Goal: Information Seeking & Learning: Learn about a topic

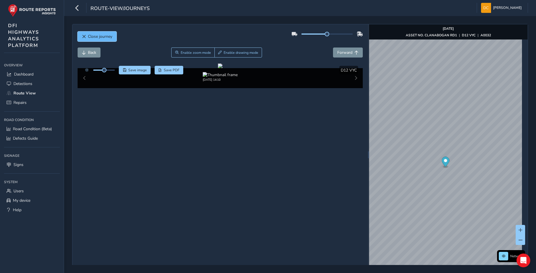
click at [91, 37] on span "Close journey" at bounding box center [100, 36] width 24 height 5
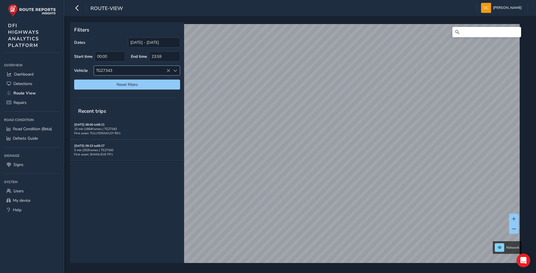
click at [174, 71] on span at bounding box center [175, 71] width 4 height 4
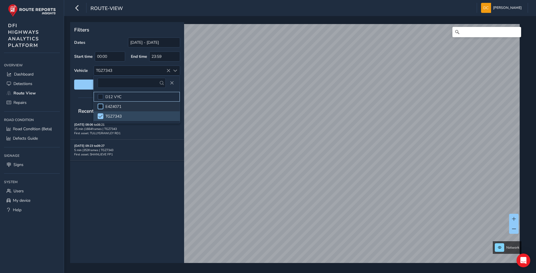
click at [99, 96] on div at bounding box center [101, 97] width 6 height 6
click at [101, 115] on span at bounding box center [100, 116] width 4 height 4
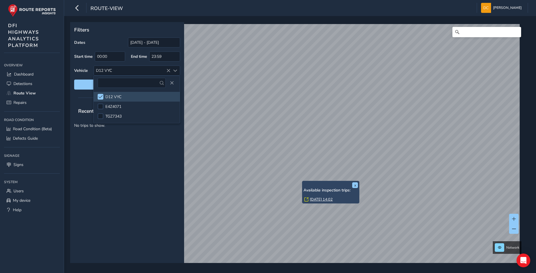
click at [314, 200] on link "[DATE] 14:02" at bounding box center [321, 199] width 23 height 5
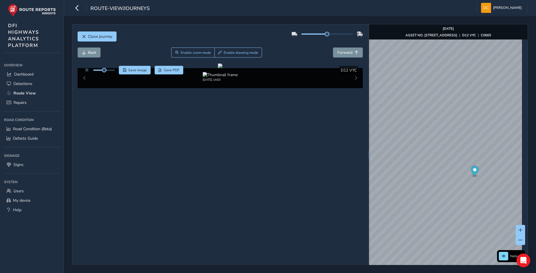
click at [473, 175] on ellipse "Map marker" at bounding box center [474, 175] width 3 height 1
click at [464, 177] on icon "Map marker" at bounding box center [468, 175] width 8 height 10
click at [347, 51] on span "Forward" at bounding box center [344, 52] width 15 height 5
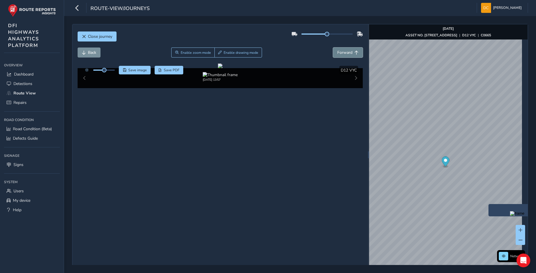
click at [347, 51] on span "Forward" at bounding box center [344, 52] width 15 height 5
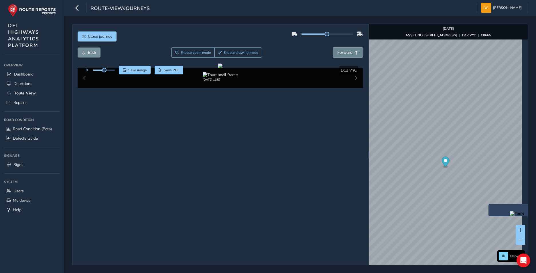
click at [347, 51] on span "Forward" at bounding box center [344, 52] width 15 height 5
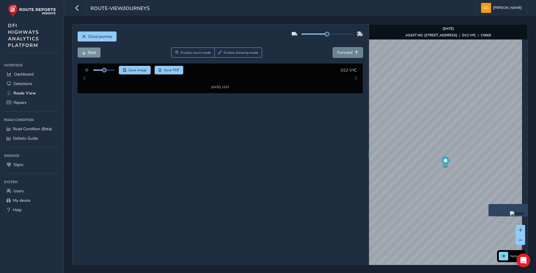
click at [347, 51] on span "Forward" at bounding box center [344, 52] width 15 height 5
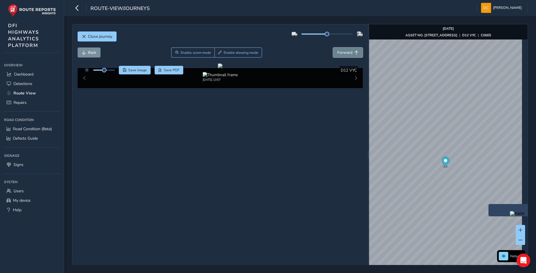
click at [347, 51] on span "Forward" at bounding box center [344, 52] width 15 height 5
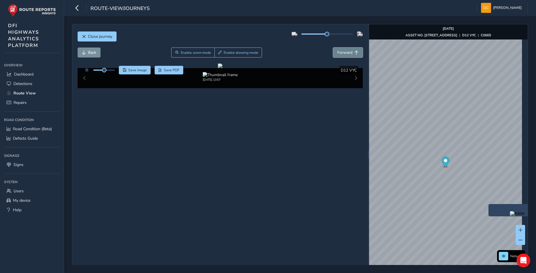
click at [347, 51] on span "Forward" at bounding box center [344, 52] width 15 height 5
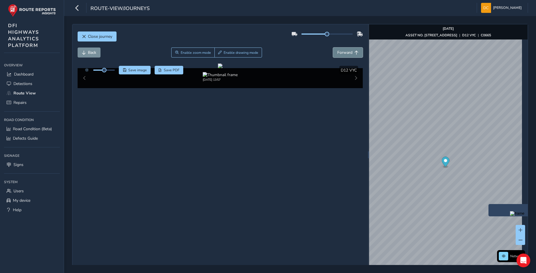
click at [347, 51] on span "Forward" at bounding box center [344, 52] width 15 height 5
click at [96, 55] on button "Back" at bounding box center [89, 52] width 23 height 10
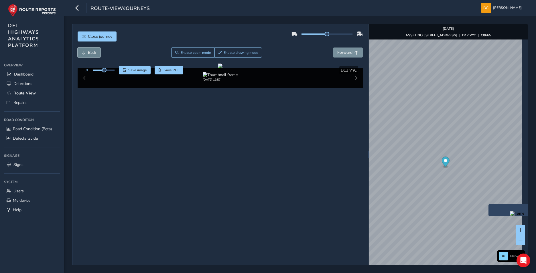
click at [96, 55] on button "Back" at bounding box center [89, 52] width 23 height 10
click at [348, 52] on span "Forward" at bounding box center [344, 52] width 15 height 5
click at [348, 51] on span "Forward" at bounding box center [344, 52] width 15 height 5
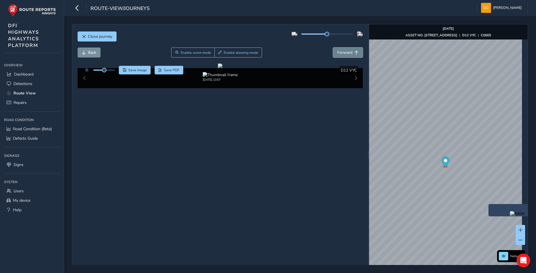
click at [348, 51] on span "Forward" at bounding box center [344, 52] width 15 height 5
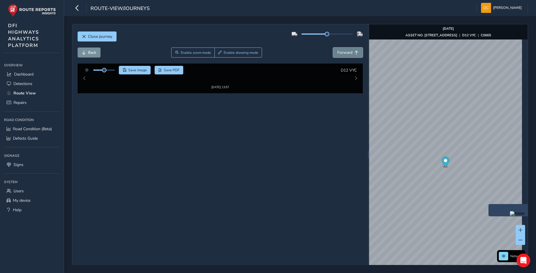
click at [348, 51] on span "Forward" at bounding box center [344, 52] width 15 height 5
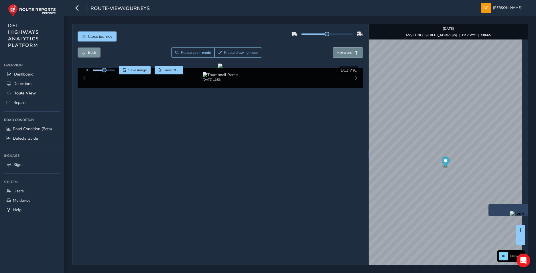
click at [348, 51] on span "Forward" at bounding box center [344, 52] width 15 height 5
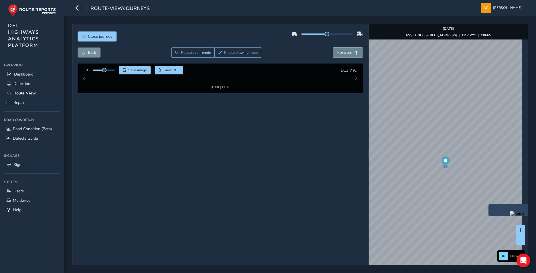
click at [348, 51] on span "Forward" at bounding box center [344, 52] width 15 height 5
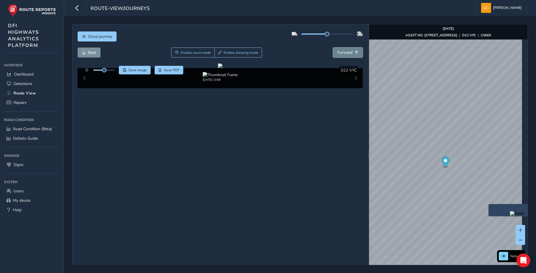
click at [348, 51] on span "Forward" at bounding box center [344, 52] width 15 height 5
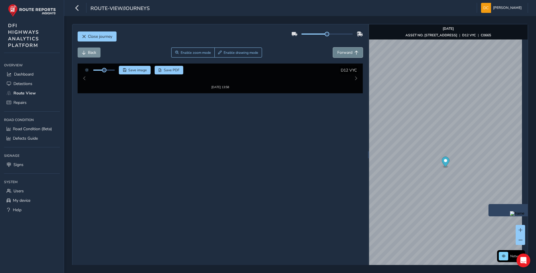
click at [348, 51] on span "Forward" at bounding box center [344, 52] width 15 height 5
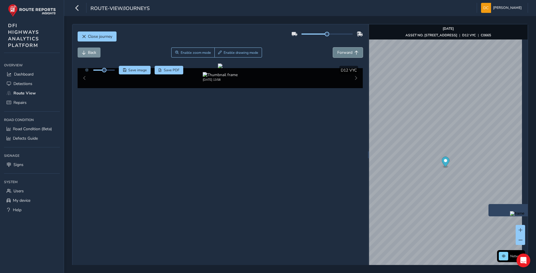
click at [348, 51] on span "Forward" at bounding box center [344, 52] width 15 height 5
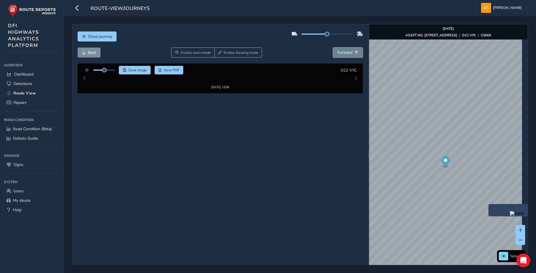
click at [348, 51] on span "Forward" at bounding box center [344, 52] width 15 height 5
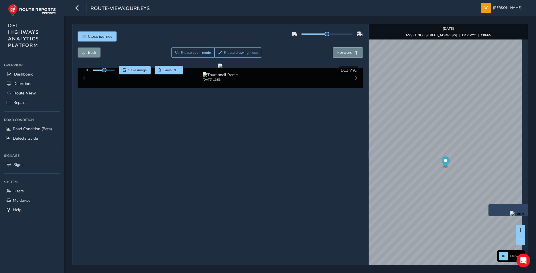
click at [348, 51] on span "Forward" at bounding box center [344, 52] width 15 height 5
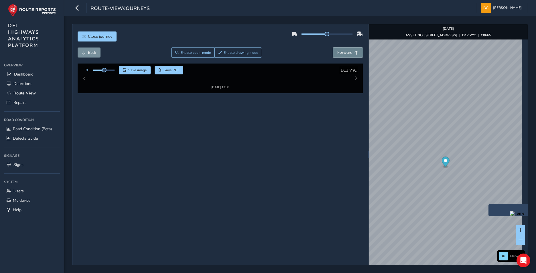
click at [348, 51] on span "Forward" at bounding box center [344, 52] width 15 height 5
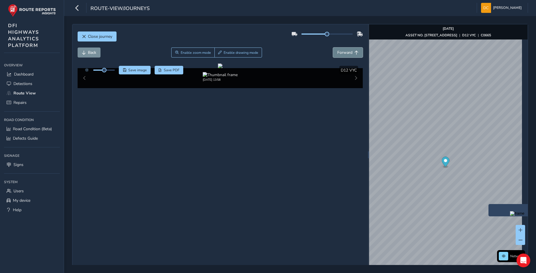
click at [348, 51] on span "Forward" at bounding box center [344, 52] width 15 height 5
click at [92, 54] on span "Back" at bounding box center [92, 52] width 8 height 5
